Goal: Task Accomplishment & Management: Complete application form

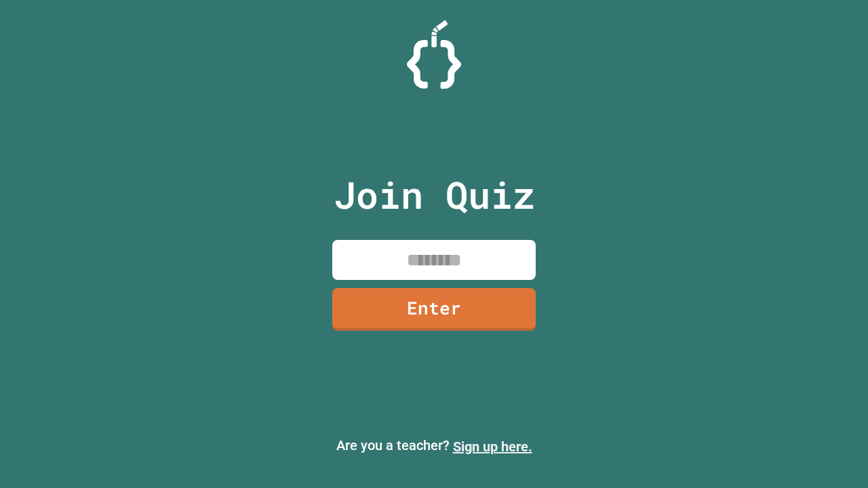
click at [492, 447] on link "Sign up here." at bounding box center [492, 447] width 79 height 16
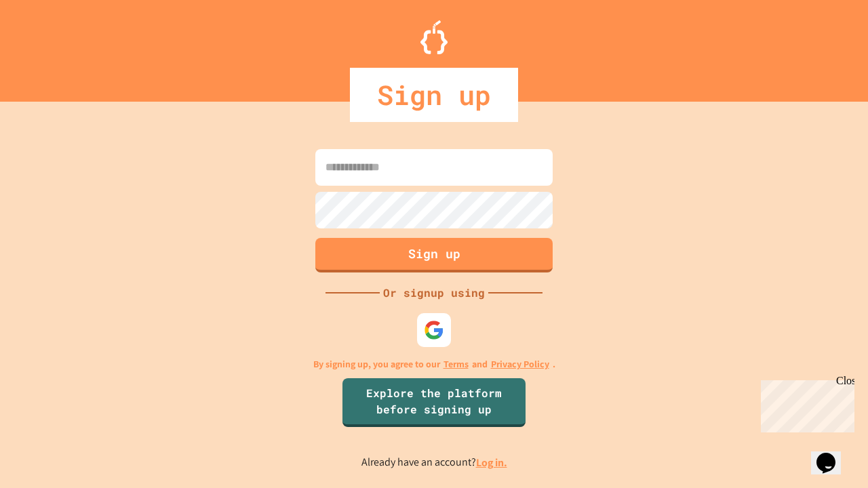
click at [492, 462] on link "Log in." at bounding box center [491, 463] width 31 height 14
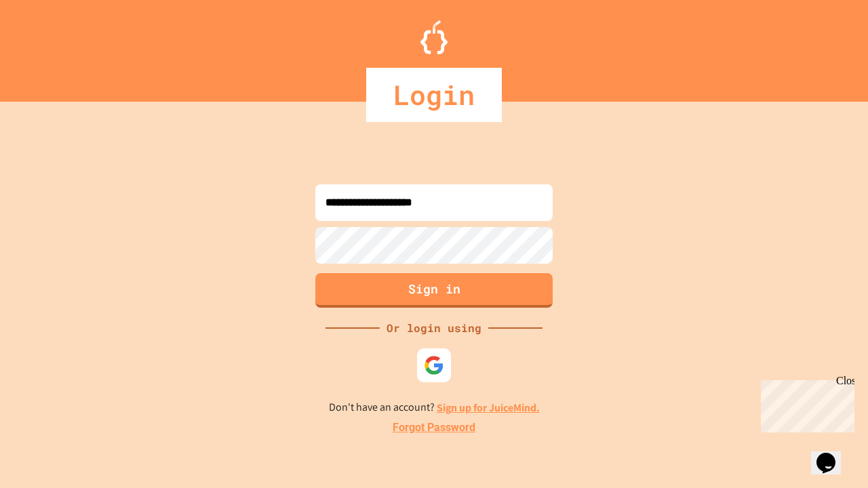
type input "**********"
